Goal: Task Accomplishment & Management: Complete application form

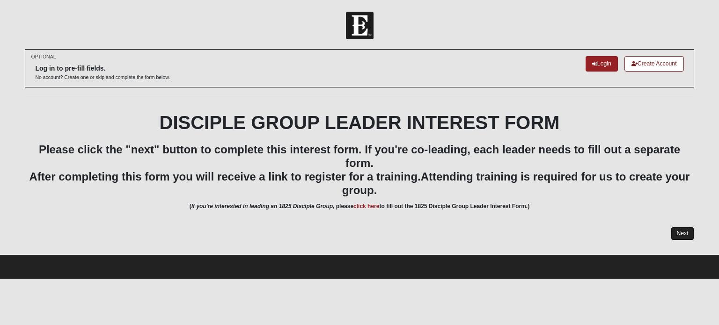
click at [680, 236] on link "Next" at bounding box center [682, 234] width 23 height 14
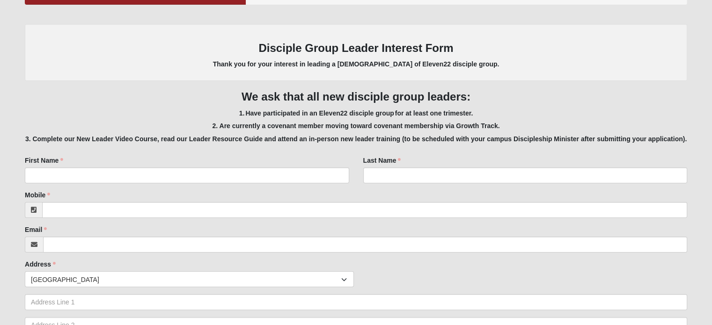
scroll to position [147, 0]
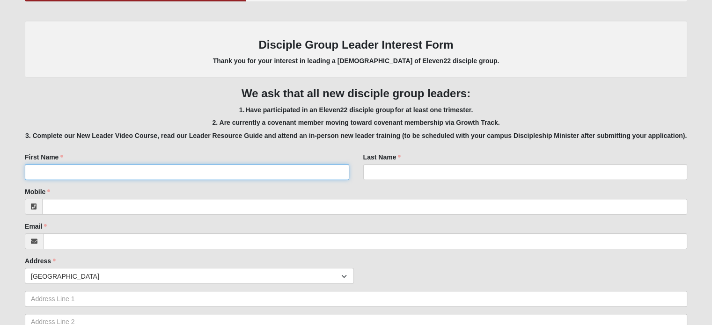
click at [273, 172] on input "First Name" at bounding box center [187, 172] width 324 height 16
type input "[PERSON_NAME]"
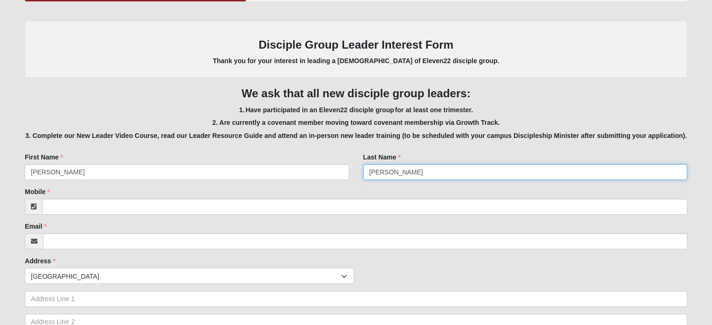
type input "[PERSON_NAME]"
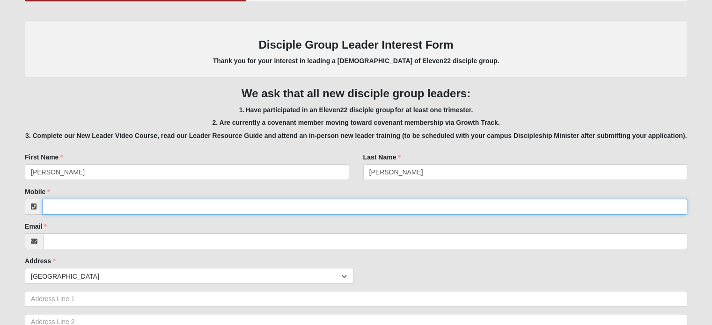
click at [273, 206] on input "Mobile" at bounding box center [364, 207] width 645 height 16
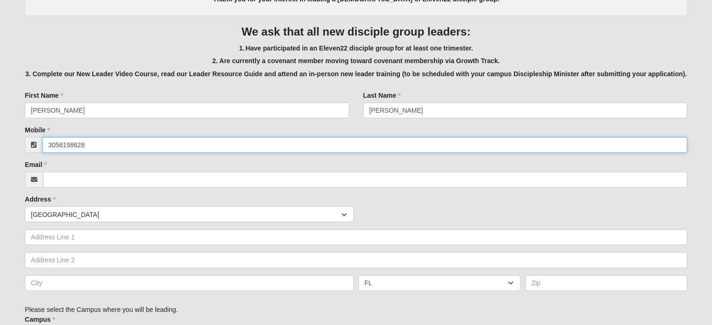
scroll to position [209, 0]
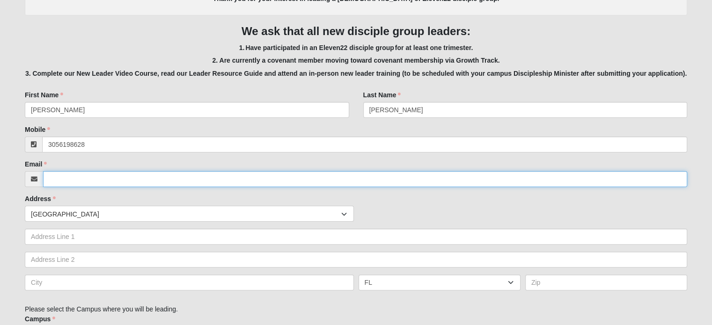
type input "[PHONE_NUMBER]"
click at [242, 179] on input "Email" at bounding box center [365, 179] width 644 height 16
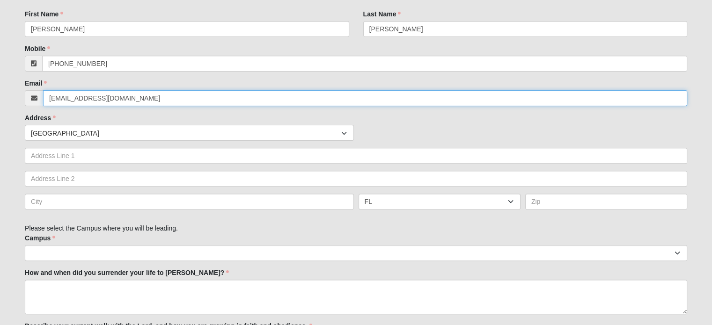
scroll to position [292, 0]
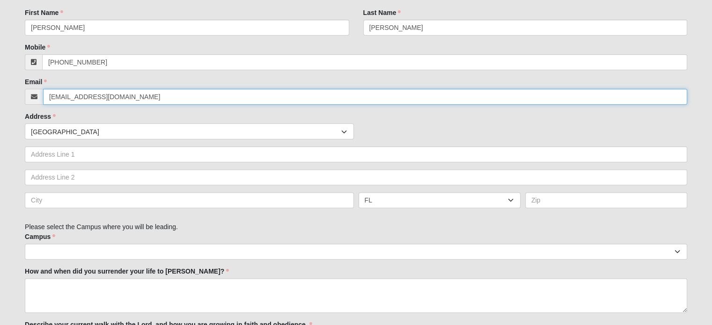
type input "[EMAIL_ADDRESS][DOMAIN_NAME]"
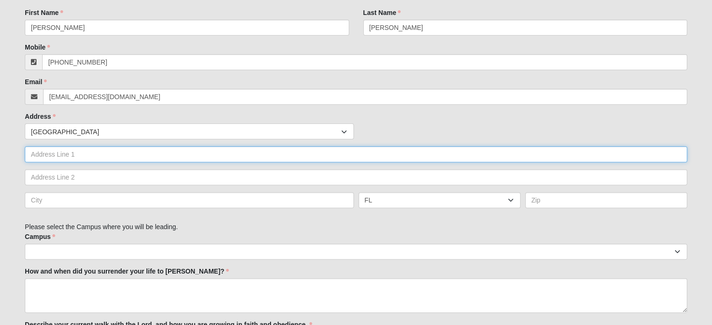
click at [194, 151] on input "text" at bounding box center [356, 155] width 663 height 16
type input "[STREET_ADDRESS]"
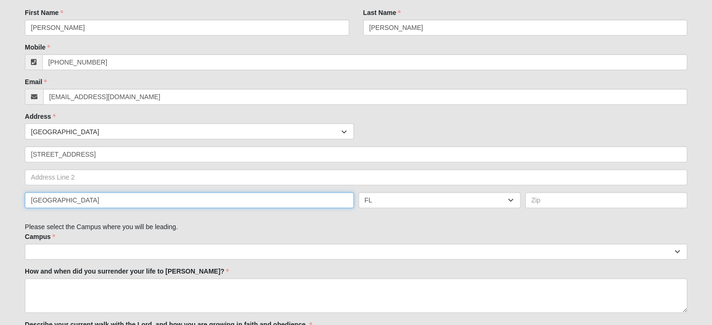
type input "[GEOGRAPHIC_DATA]"
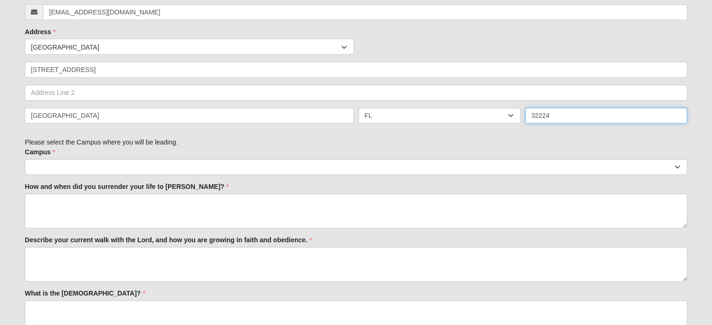
scroll to position [379, 0]
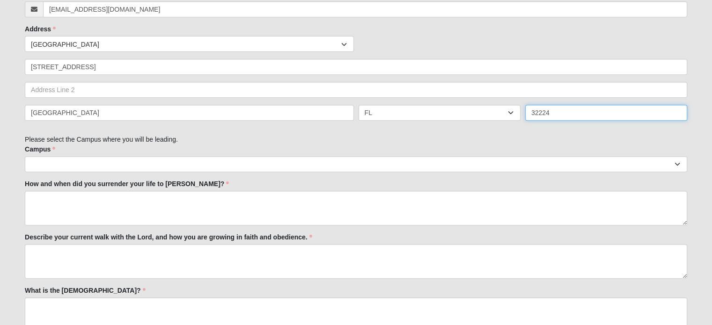
type input "32224"
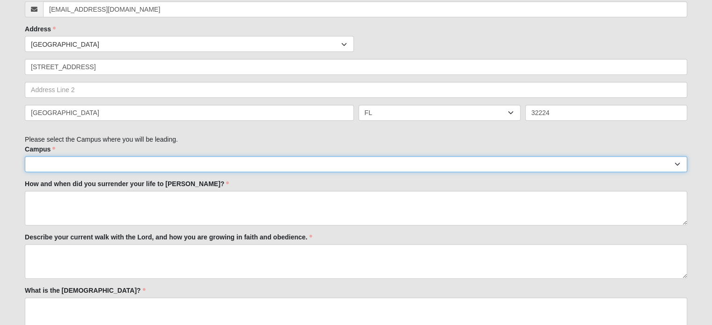
click at [65, 163] on select "Arlington Baymeadows Eleven22 Online [PERSON_NAME][GEOGRAPHIC_DATA] Jesup Manda…" at bounding box center [356, 164] width 663 height 16
select select "3"
click at [25, 156] on select "Arlington Baymeadows Eleven22 Online [PERSON_NAME][GEOGRAPHIC_DATA] Jesup Manda…" at bounding box center [356, 164] width 663 height 16
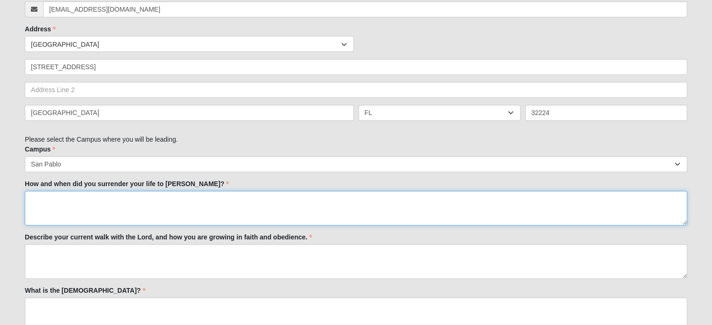
click at [162, 214] on textarea "How and when did you surrender your life to [PERSON_NAME]?" at bounding box center [356, 208] width 663 height 35
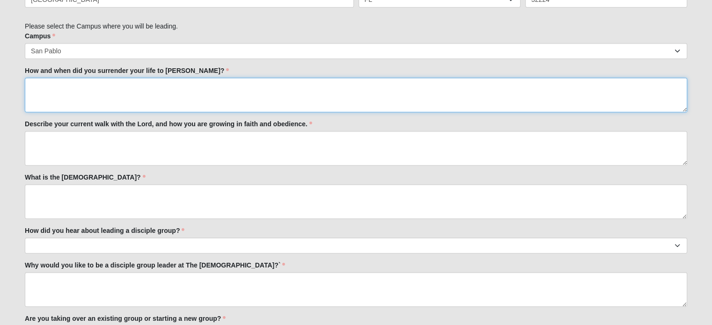
scroll to position [492, 0]
click at [285, 87] on textarea "I surrendered my life to [DEMOGRAPHIC_DATA] when I was in middle school. I came…" at bounding box center [356, 95] width 663 height 35
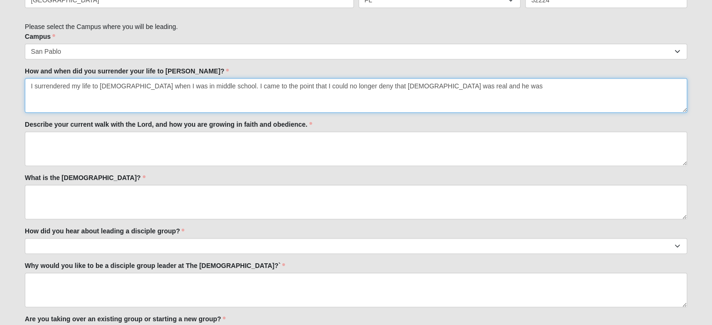
click at [441, 85] on textarea "I surrendered my life to [DEMOGRAPHIC_DATA] when I was in middle school. I came…" at bounding box center [356, 95] width 663 height 35
type textarea "I surrendered my life to [DEMOGRAPHIC_DATA] when I was in middle school. I came…"
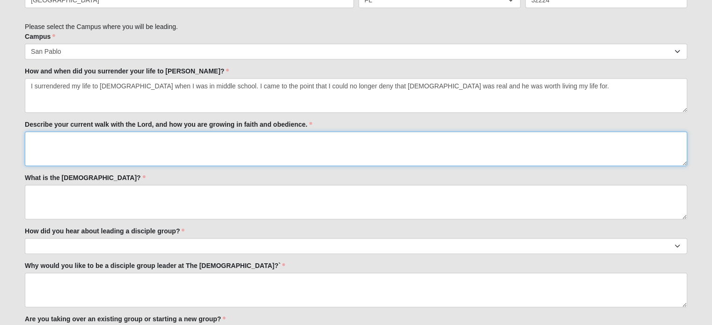
click at [446, 148] on textarea "Describe your current walk with the Lord, and how you are growing in faith and …" at bounding box center [356, 149] width 663 height 35
click at [152, 139] on textarea "My current walk with the Lord includes consistant" at bounding box center [356, 149] width 663 height 35
click at [158, 137] on textarea "My current walk with the Lord includes consistant" at bounding box center [356, 149] width 663 height 35
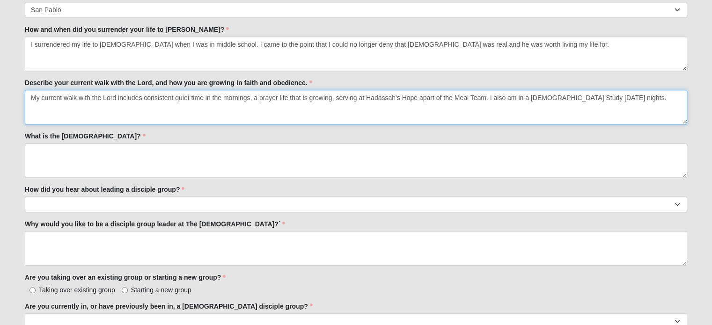
scroll to position [537, 0]
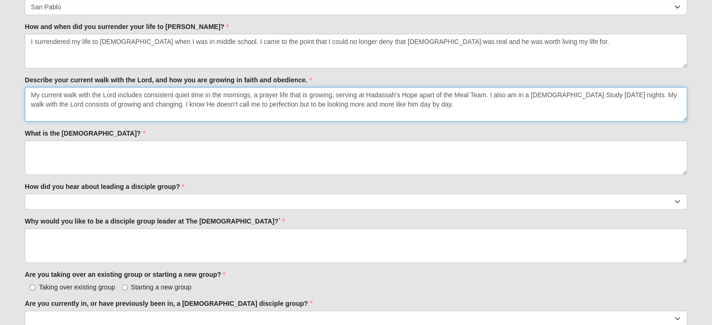
click at [371, 105] on textarea "My current walk with the Lord includes consistent quiet time in the mornings, a…" at bounding box center [356, 104] width 663 height 35
type textarea "My current walk with the Lord includes consistent quiet time in the mornings, a…"
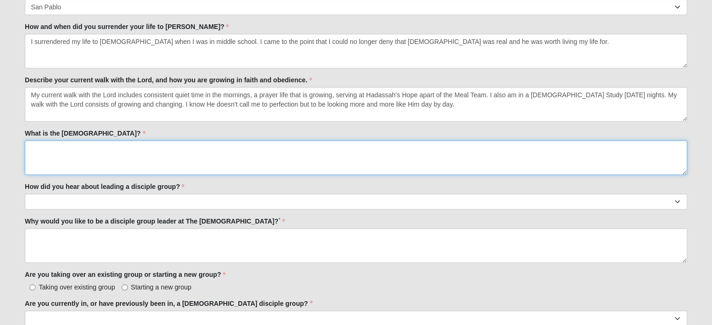
click at [283, 160] on textarea "What is the [DEMOGRAPHIC_DATA]?" at bounding box center [356, 157] width 663 height 35
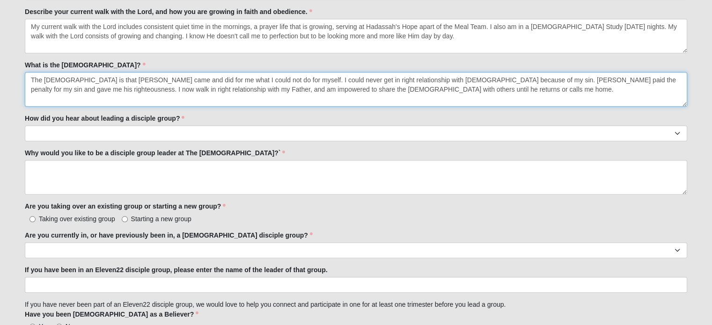
scroll to position [606, 0]
type textarea "The [DEMOGRAPHIC_DATA] is that [PERSON_NAME] came and did for me what I could n…"
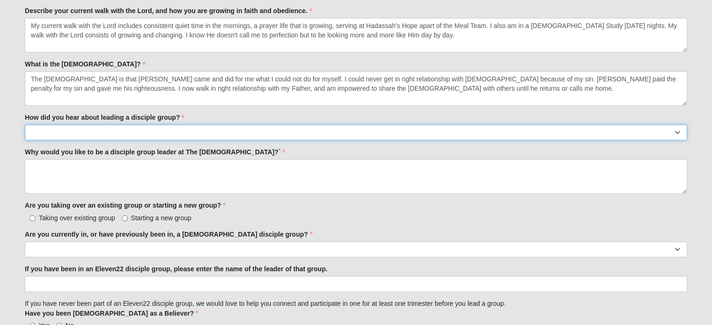
click at [175, 132] on select "Worship Guide [DEMOGRAPHIC_DATA]/In-service announcement Website Social Media E…" at bounding box center [356, 133] width 663 height 16
select select "My Current disciple group leader"
click at [25, 125] on select "Worship Guide [DEMOGRAPHIC_DATA]/In-service announcement Website Social Media E…" at bounding box center [356, 133] width 663 height 16
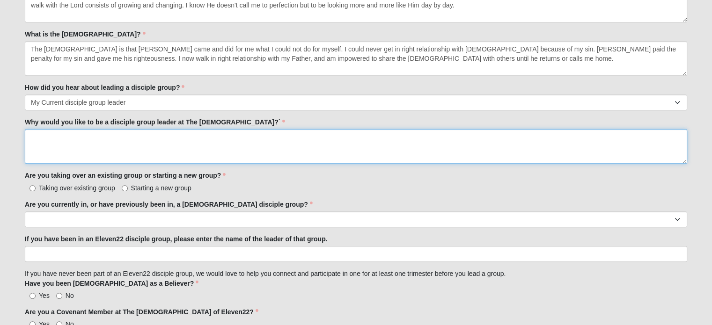
click at [213, 142] on textarea "Why would you like to be a disciple group leader at The [DEMOGRAPHIC_DATA]?`" at bounding box center [356, 146] width 663 height 35
type textarea "I"
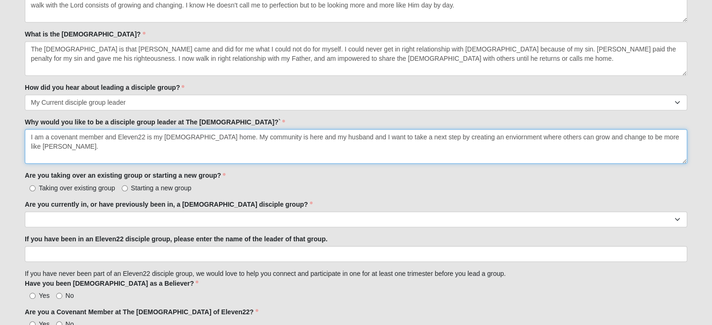
click at [453, 135] on textarea "I am a covenant member and Eleven22 is my [DEMOGRAPHIC_DATA] home. My community…" at bounding box center [356, 146] width 663 height 35
click at [665, 140] on textarea "I am a covenant member and Eleven22 is my [DEMOGRAPHIC_DATA] home. My community…" at bounding box center [356, 146] width 663 height 35
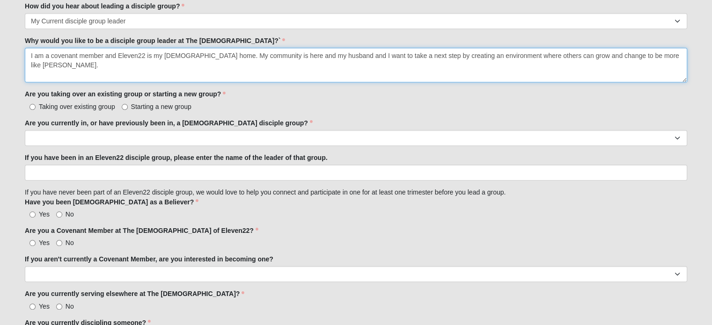
scroll to position [719, 0]
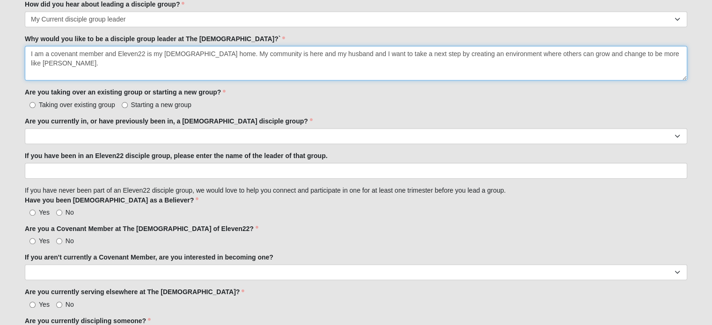
type textarea "I am a covenant member and Eleven22 is my [DEMOGRAPHIC_DATA] home. My community…"
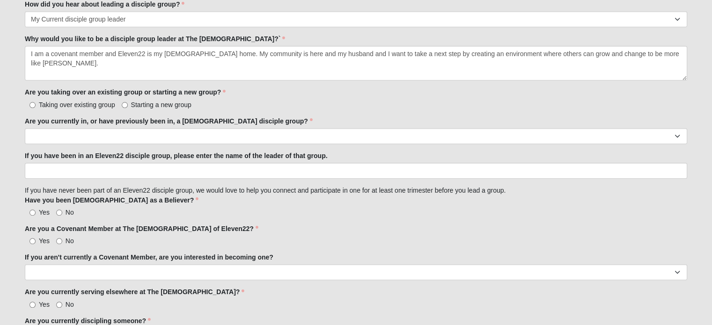
click at [168, 103] on span "Starting a new group" at bounding box center [161, 104] width 60 height 7
click at [128, 103] on input "Starting a new group" at bounding box center [125, 105] width 6 height 6
radio input "true"
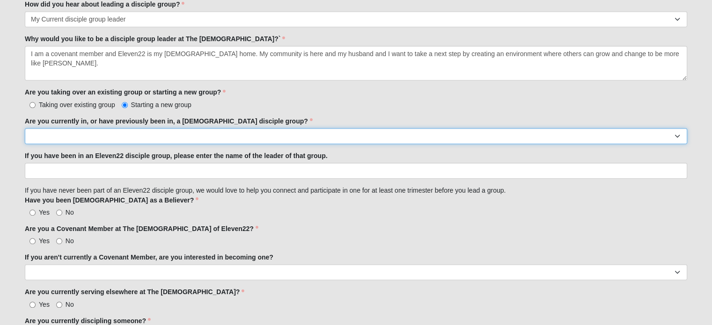
click at [191, 134] on select "Yes No" at bounding box center [356, 136] width 663 height 16
select select "Yes"
click at [25, 128] on select "Yes No" at bounding box center [356, 136] width 663 height 16
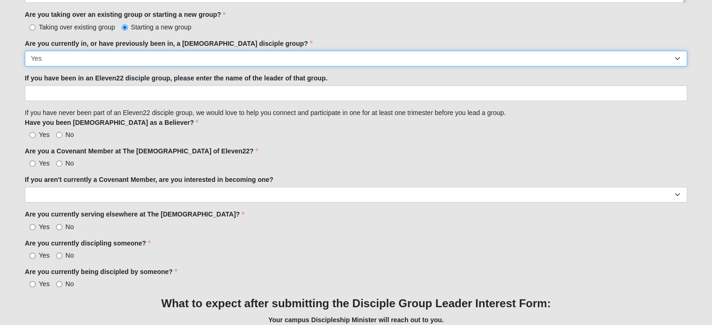
scroll to position [798, 0]
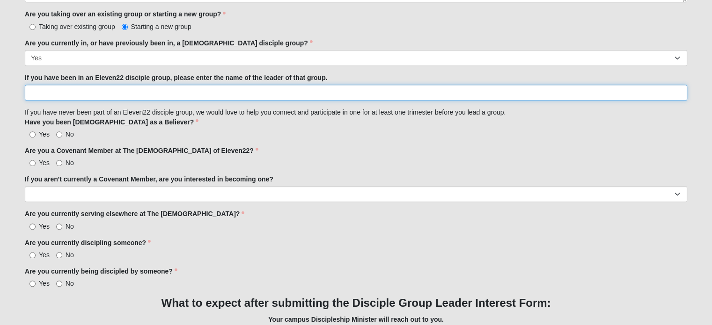
click at [176, 94] on input "If you have been in an Eleven22 disciple group, please enter the name of the le…" at bounding box center [356, 93] width 663 height 16
type input "b"
type input "p"
click at [49, 93] on input "[PERSON_NAME], [PERSON_NAME]" at bounding box center [356, 93] width 663 height 16
click at [103, 90] on input "[PERSON_NAME] and [PERSON_NAME]" at bounding box center [356, 93] width 663 height 16
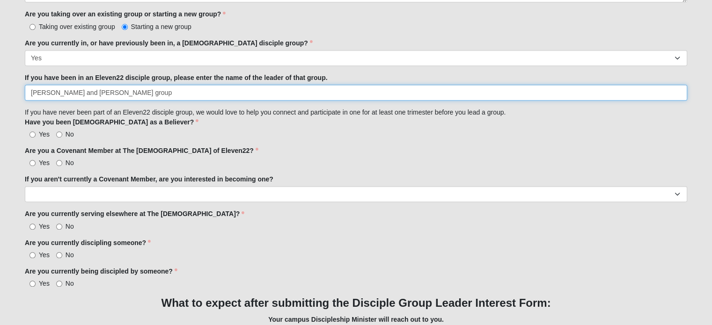
click at [49, 90] on input "[PERSON_NAME] and [PERSON_NAME] group" at bounding box center [356, 93] width 663 height 16
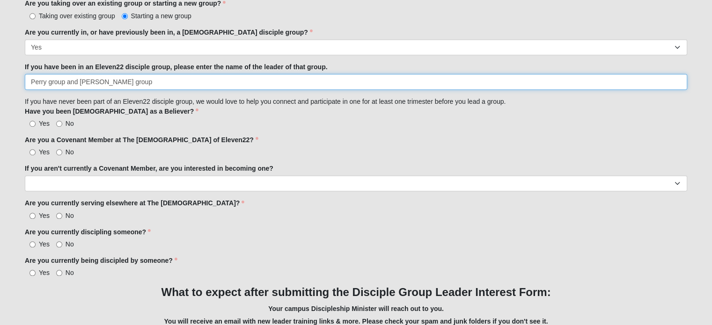
scroll to position [809, 0]
drag, startPoint x: 135, startPoint y: 80, endPoint x: 0, endPoint y: 86, distance: 135.0
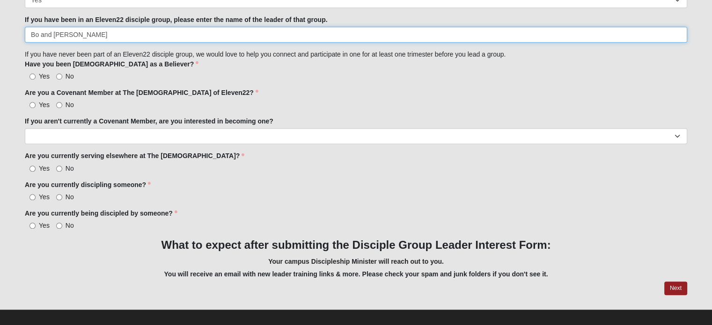
scroll to position [856, 0]
type input "Bo and [PERSON_NAME]"
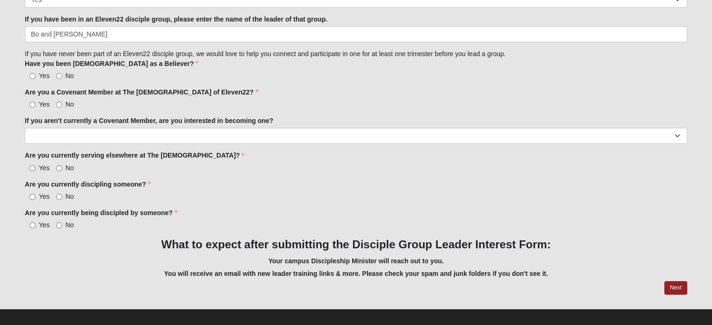
click at [46, 75] on span "Yes" at bounding box center [44, 75] width 11 height 7
click at [36, 75] on input "Yes" at bounding box center [33, 76] width 6 height 6
radio input "true"
click at [45, 103] on span "Yes" at bounding box center [44, 104] width 11 height 7
click at [36, 103] on input "Yes" at bounding box center [33, 105] width 6 height 6
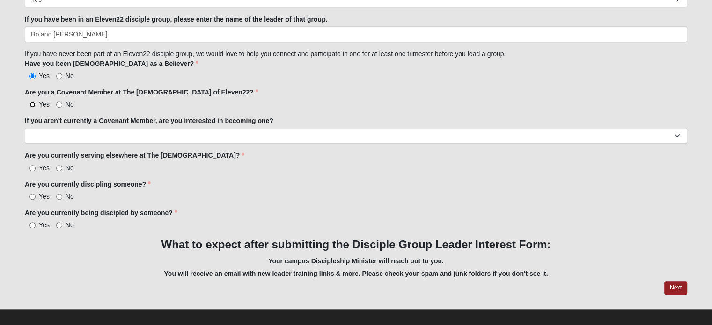
radio input "true"
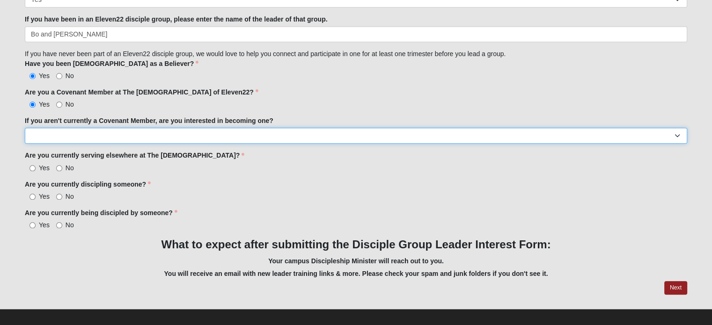
click at [67, 139] on select "Yes No" at bounding box center [356, 136] width 663 height 16
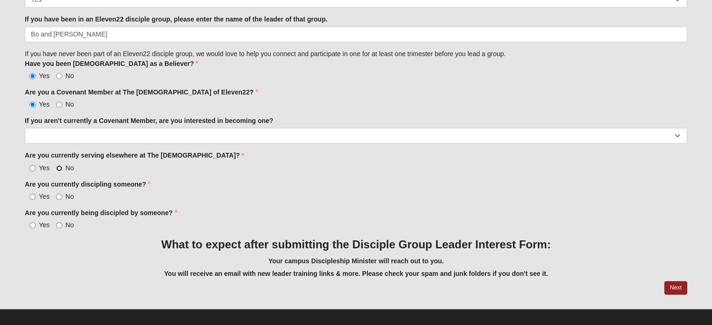
click at [61, 165] on input "No" at bounding box center [59, 168] width 6 height 6
radio input "true"
click at [37, 223] on label "Yes" at bounding box center [37, 225] width 25 height 9
click at [36, 223] on input "Yes" at bounding box center [33, 225] width 6 height 6
radio input "true"
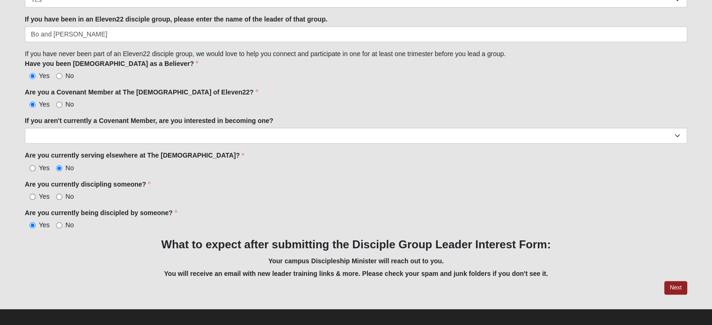
click at [43, 164] on span "Yes" at bounding box center [44, 167] width 11 height 7
click at [36, 165] on input "Yes" at bounding box center [33, 168] width 6 height 6
radio input "true"
click at [59, 194] on input "No" at bounding box center [59, 197] width 6 height 6
radio input "true"
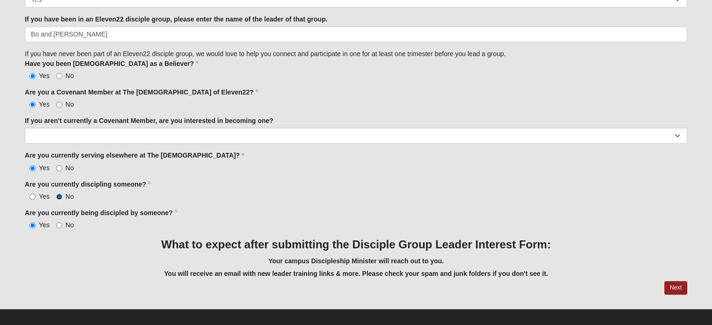
scroll to position [861, 0]
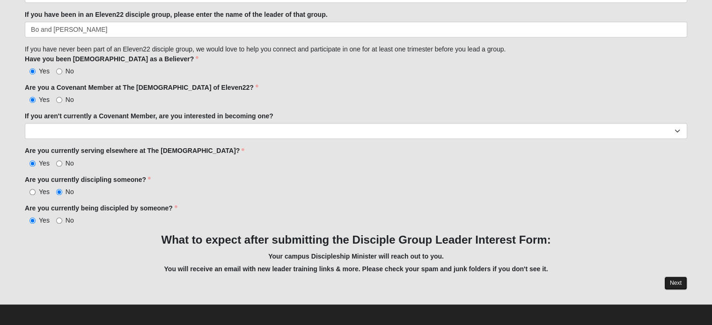
click at [670, 279] on link "Next" at bounding box center [676, 284] width 23 height 14
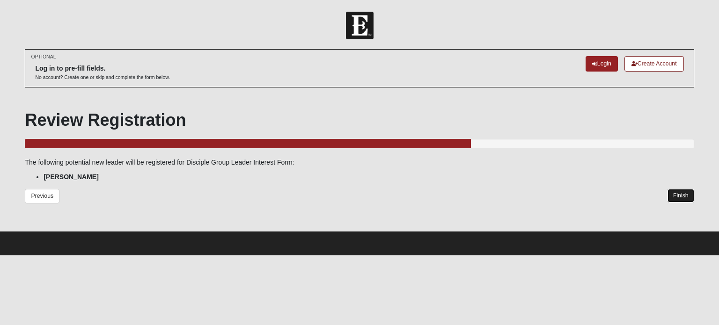
click at [685, 195] on link "Finish" at bounding box center [681, 196] width 27 height 14
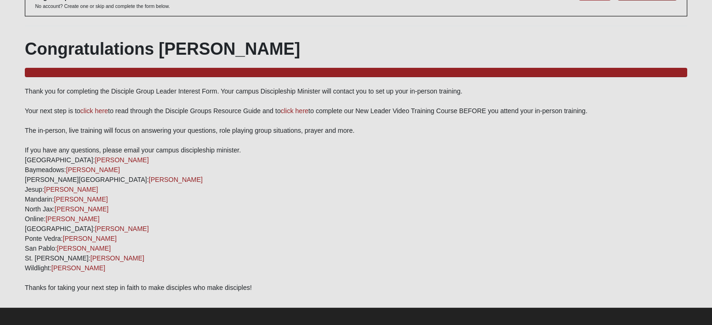
scroll to position [77, 0]
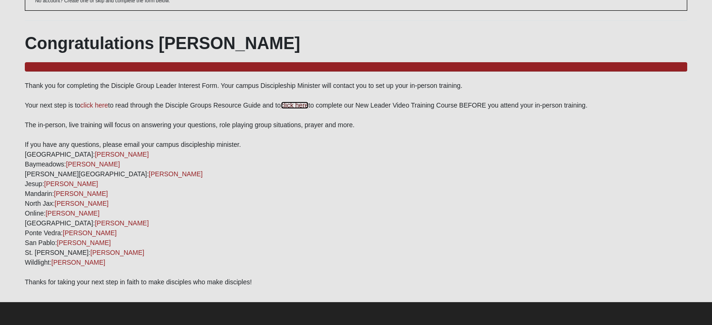
click at [300, 103] on link "click here" at bounding box center [295, 105] width 28 height 7
click at [106, 108] on link "click here" at bounding box center [95, 105] width 28 height 7
